Goal: Task Accomplishment & Management: Manage account settings

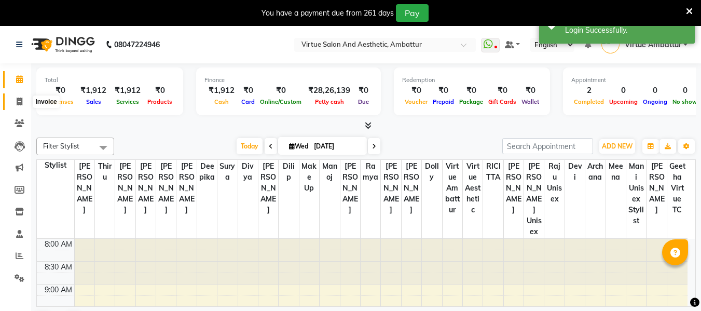
click at [21, 101] on icon at bounding box center [20, 102] width 6 height 8
select select "service"
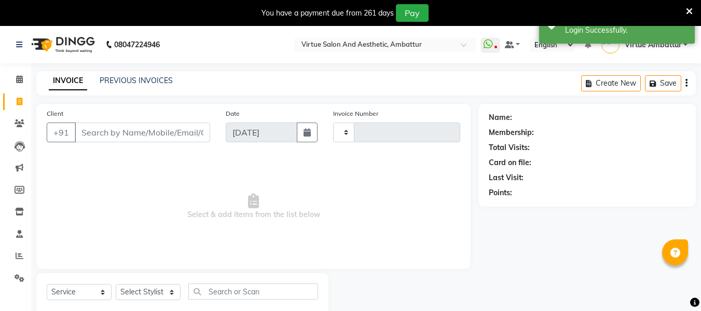
type input "3174"
select select "5237"
click at [84, 128] on input "Client" at bounding box center [142, 132] width 135 height 20
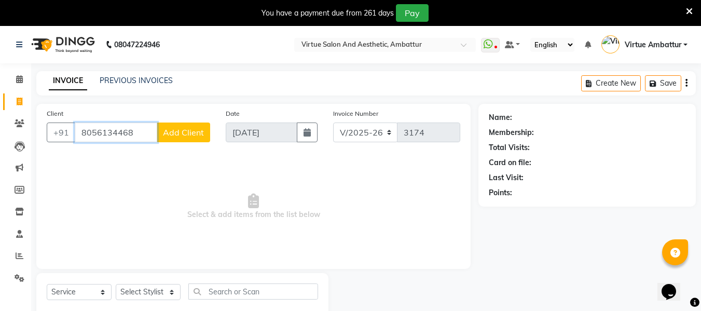
click at [149, 132] on input "8056134468" at bounding box center [116, 132] width 82 height 20
type input "8"
click at [145, 134] on input "9944547509" at bounding box center [116, 132] width 82 height 20
click at [90, 129] on input "9944547509" at bounding box center [116, 132] width 82 height 20
click at [111, 126] on input "9944547509" at bounding box center [116, 132] width 82 height 20
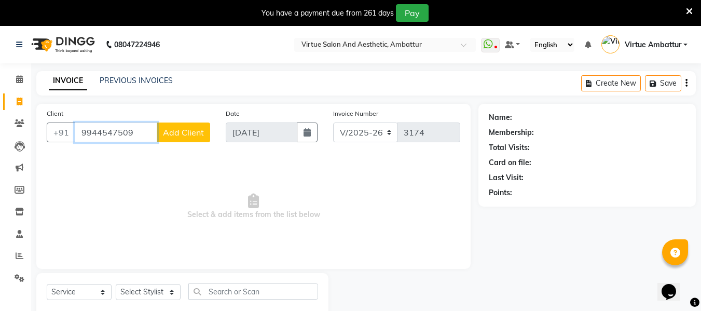
click at [146, 132] on input "9944547509" at bounding box center [116, 132] width 82 height 20
type input "9944547509"
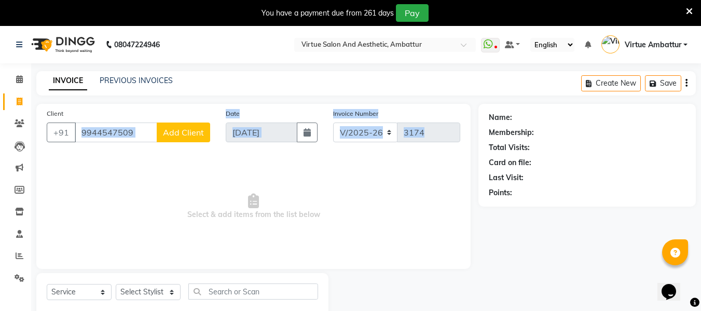
click at [117, 154] on div "Client [PHONE_NUMBER] Add Client Date [DATE] Invoice Number V/2025 V/[PHONE_NUM…" at bounding box center [253, 186] width 434 height 165
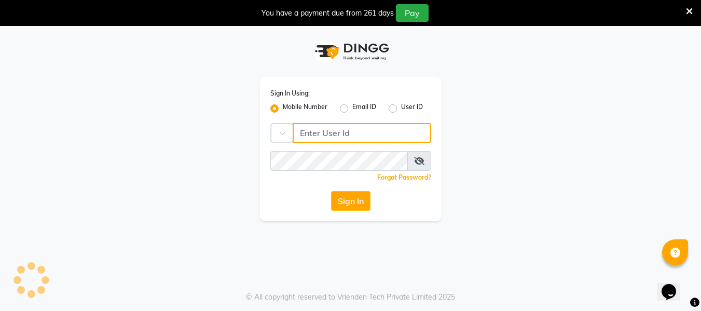
type input "9884040030"
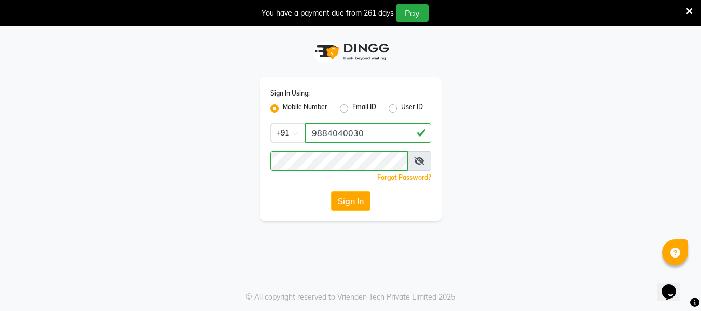
click at [357, 203] on button "Sign In" at bounding box center [350, 201] width 39 height 20
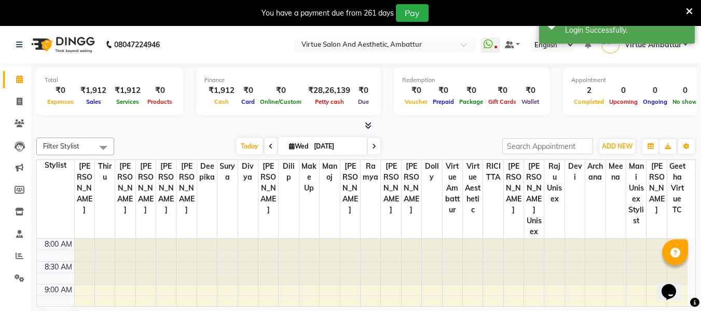
click at [243, 156] on div "Filter Stylist Select All [PERSON_NAME] [PERSON_NAME] [PERSON_NAME] [PERSON_NAM…" at bounding box center [365, 233] width 659 height 201
click at [25, 100] on span at bounding box center [19, 102] width 18 height 12
select select "service"
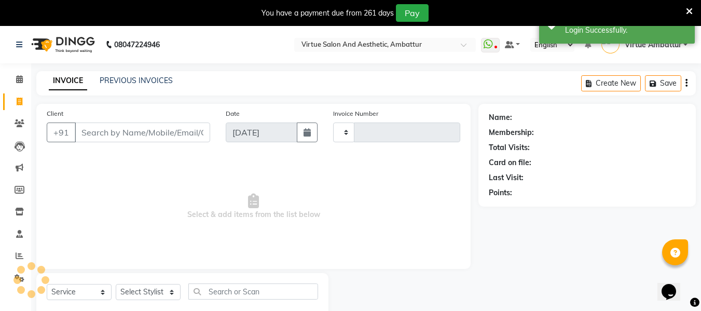
type input "3174"
select select "5237"
click at [147, 122] on div "Client +91" at bounding box center [128, 129] width 179 height 43
click at [130, 144] on div "Client +91" at bounding box center [128, 129] width 179 height 43
click at [130, 133] on input "Client" at bounding box center [142, 132] width 135 height 20
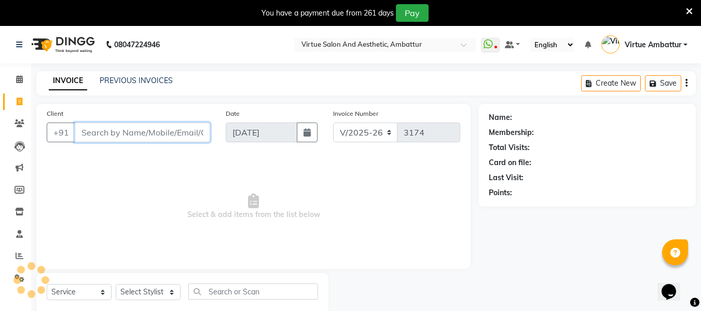
click at [132, 130] on input "Client" at bounding box center [142, 132] width 135 height 20
paste input "9884420313"
type input "9884420313"
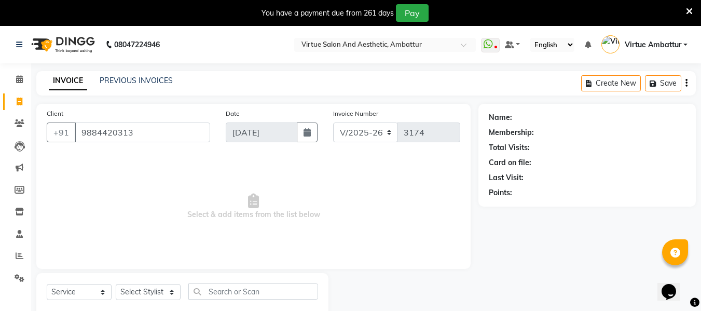
click at [132, 130] on input "9884420313" at bounding box center [142, 132] width 135 height 20
select select "1: Object"
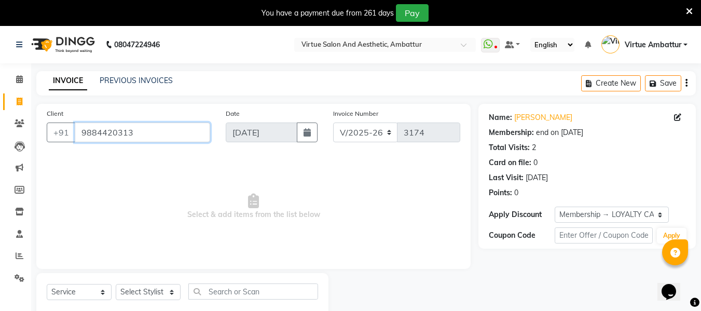
drag, startPoint x: 149, startPoint y: 138, endPoint x: 0, endPoint y: 125, distance: 150.0
click at [0, 128] on app-home "08047224946 Select Location × Virtue Salon And Aesthetic, Ambattur WhatsApp Sta…" at bounding box center [350, 182] width 701 height 312
paste input "176651466"
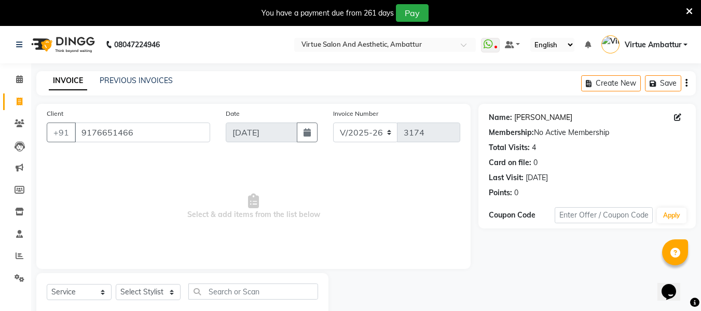
click at [520, 117] on link "[PERSON_NAME]" at bounding box center [543, 117] width 58 height 11
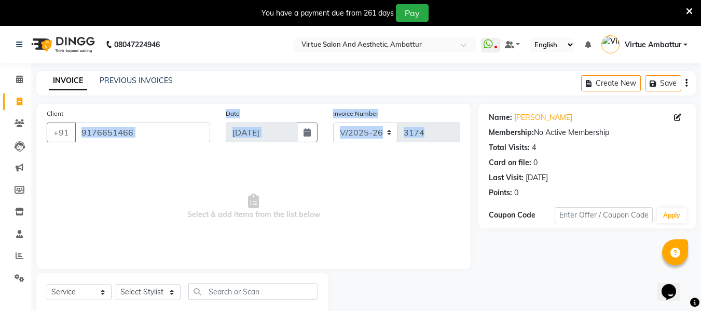
drag, startPoint x: 117, startPoint y: 185, endPoint x: 150, endPoint y: 135, distance: 59.4
click at [150, 135] on div "Client [PHONE_NUMBER] Date [DATE] Invoice Number V/2025 V/[PHONE_NUMBER] Select…" at bounding box center [253, 186] width 434 height 165
click at [150, 135] on input "9176651466" at bounding box center [142, 132] width 135 height 20
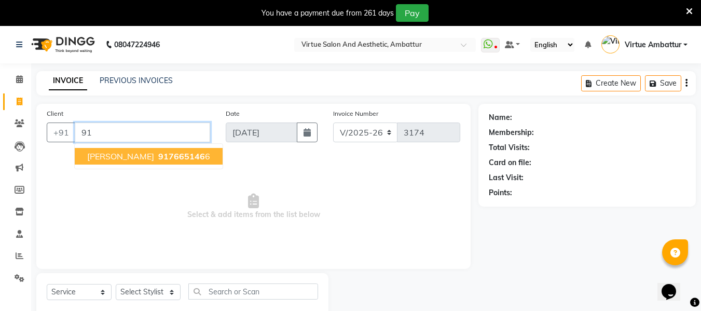
type input "9"
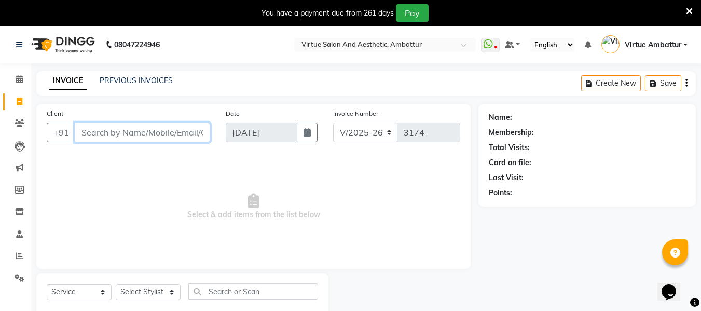
paste input "9677253459"
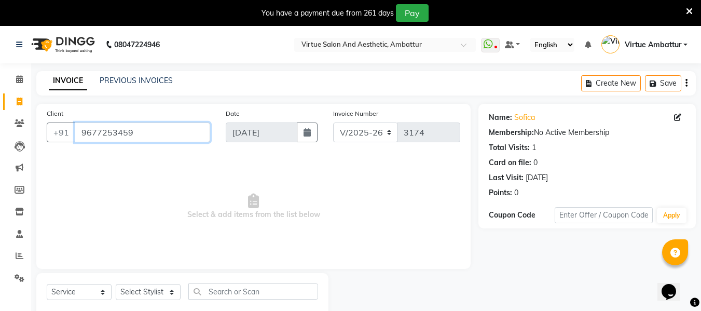
click at [116, 136] on input "9677253459" at bounding box center [142, 132] width 135 height 20
click at [126, 135] on input "9677253459" at bounding box center [142, 132] width 135 height 20
click at [168, 131] on input "9677253459" at bounding box center [142, 132] width 135 height 20
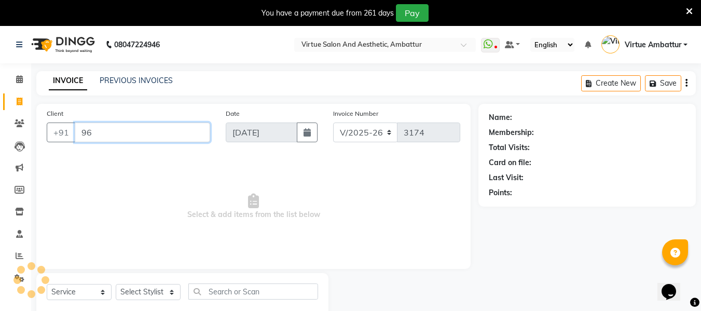
type input "9"
paste input "9840824461"
type input "9840824461"
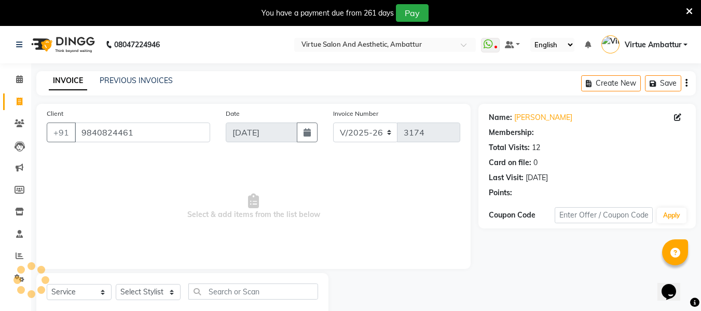
select select "1: Object"
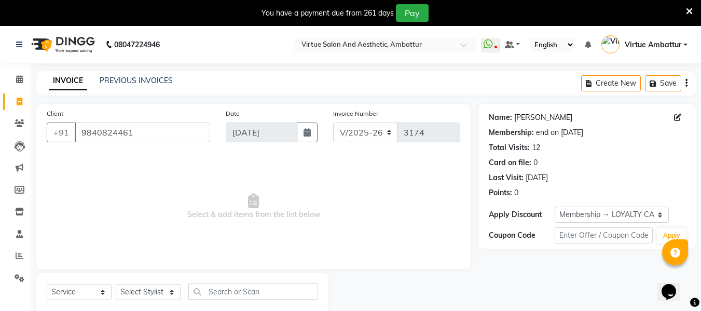
click at [529, 117] on link "[PERSON_NAME]" at bounding box center [543, 117] width 58 height 11
click at [0, 125] on li "Clients" at bounding box center [15, 124] width 31 height 22
click at [158, 131] on input "9840824461" at bounding box center [142, 132] width 135 height 20
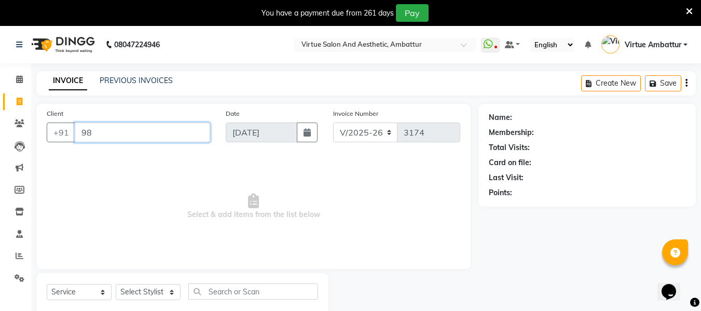
type input "9"
paste input "7358362604"
click at [141, 131] on input "7358362604" at bounding box center [116, 132] width 82 height 20
click at [155, 122] on input "7358362604" at bounding box center [116, 132] width 82 height 20
type input "7"
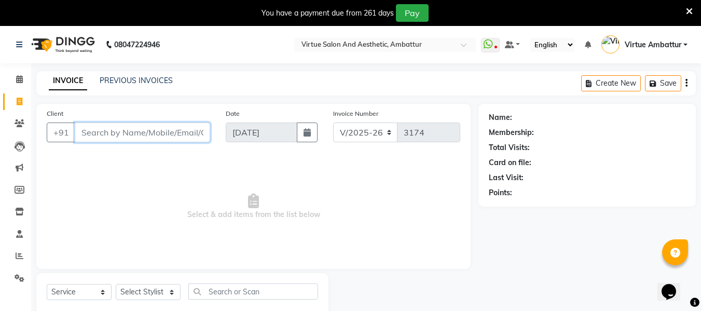
paste input "9940345410"
type input "9940345410"
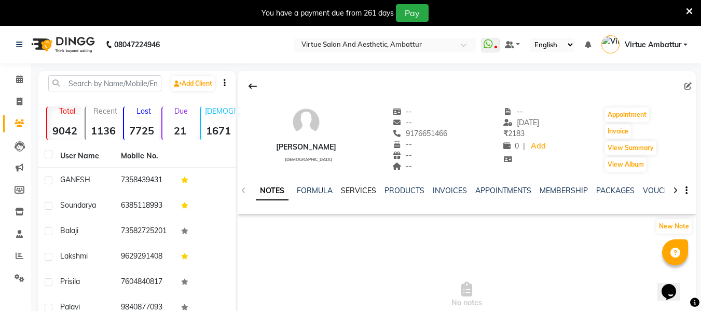
click at [373, 190] on link "SERVICES" at bounding box center [358, 190] width 35 height 9
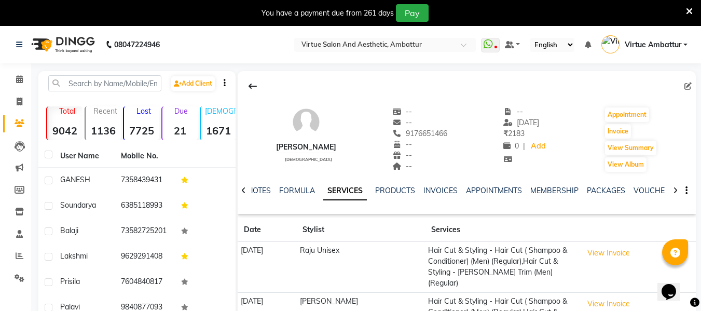
click at [311, 202] on div "NOTES FORMULA SERVICES PRODUCTS INVOICES APPOINTMENTS MEMBERSHIP PACKAGES VOUCH…" at bounding box center [454, 194] width 397 height 19
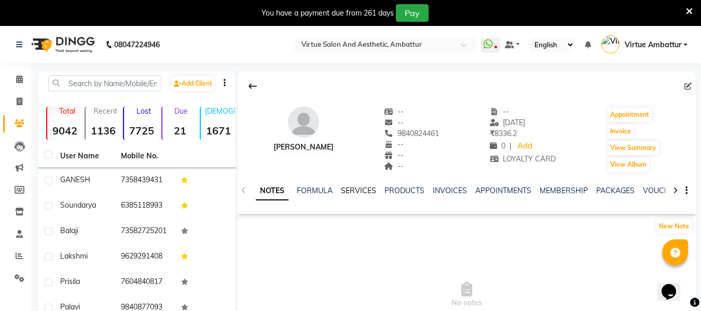
click at [361, 188] on link "SERVICES" at bounding box center [358, 190] width 35 height 9
